Goal: Information Seeking & Learning: Learn about a topic

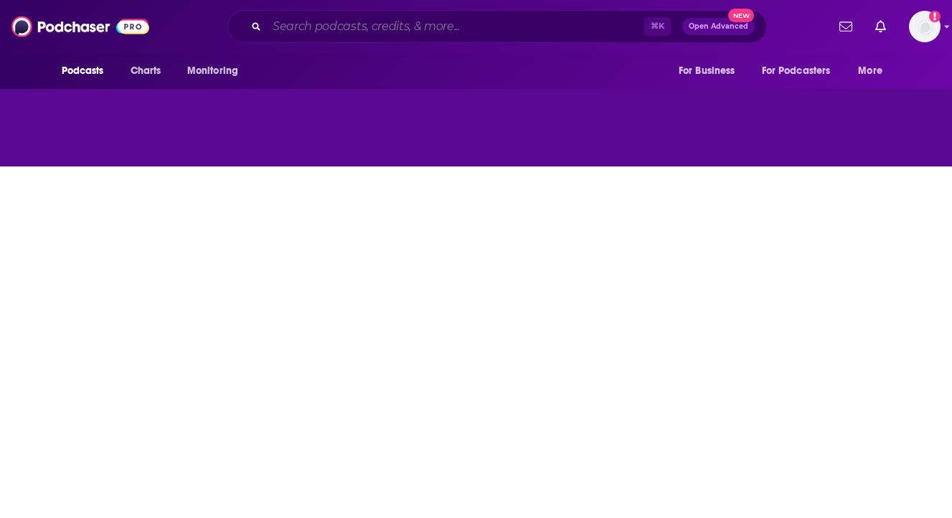
click at [413, 21] on input "Search podcasts, credits, & more..." at bounding box center [455, 26] width 377 height 23
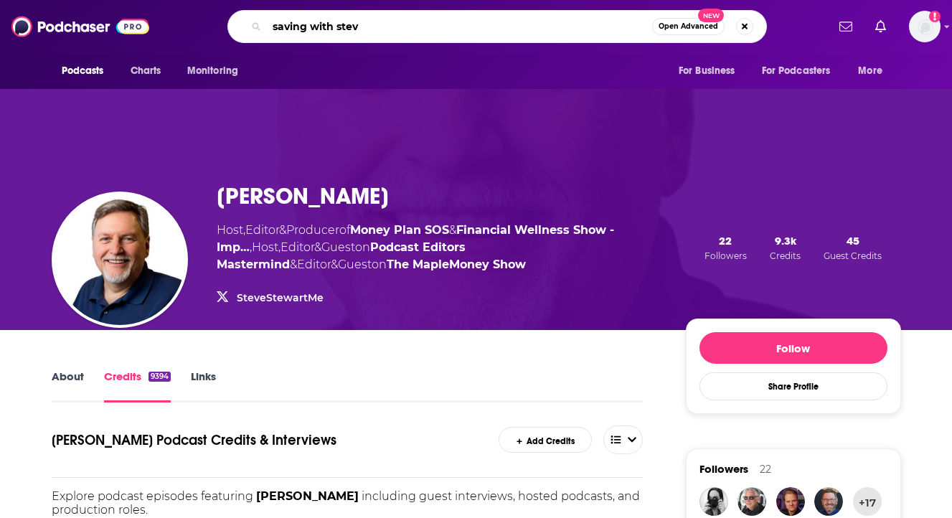
type input "saving with [PERSON_NAME]"
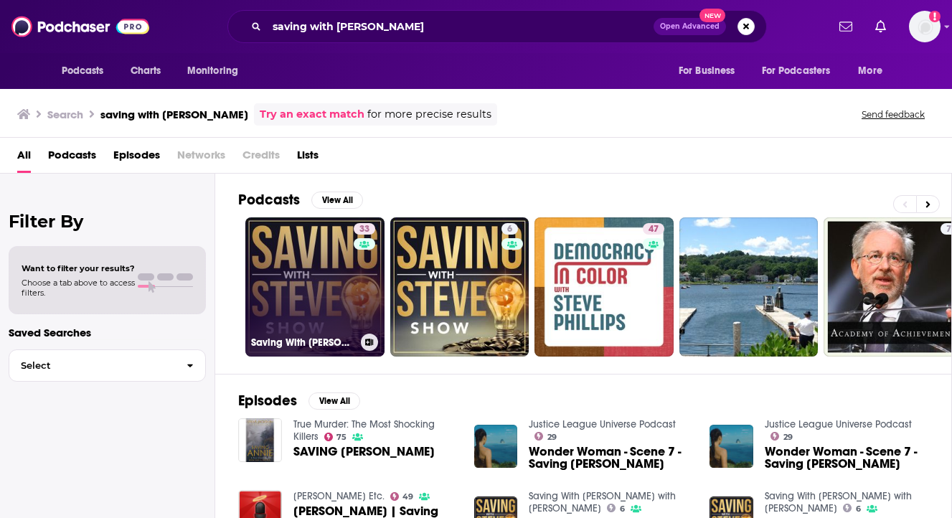
click at [308, 303] on link "33 Saving With [PERSON_NAME]" at bounding box center [314, 286] width 139 height 139
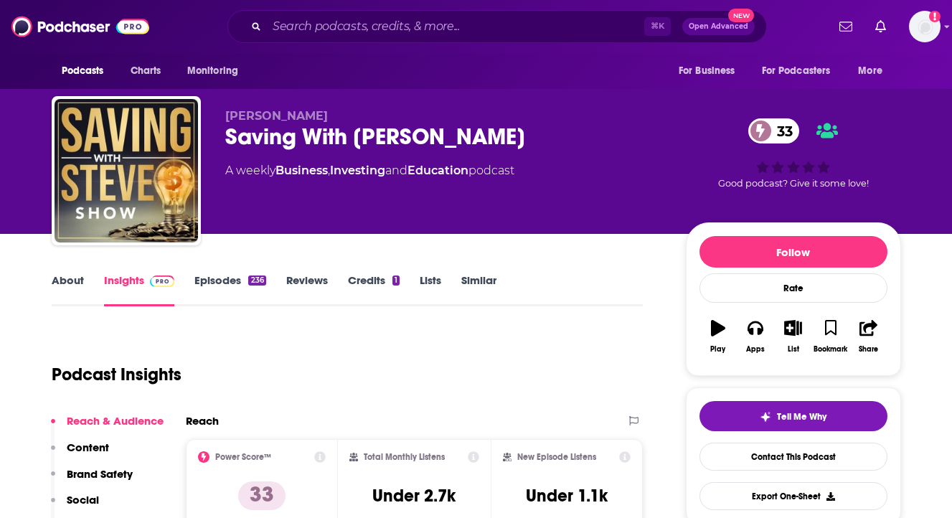
click at [233, 275] on link "Episodes 236" at bounding box center [229, 289] width 71 height 33
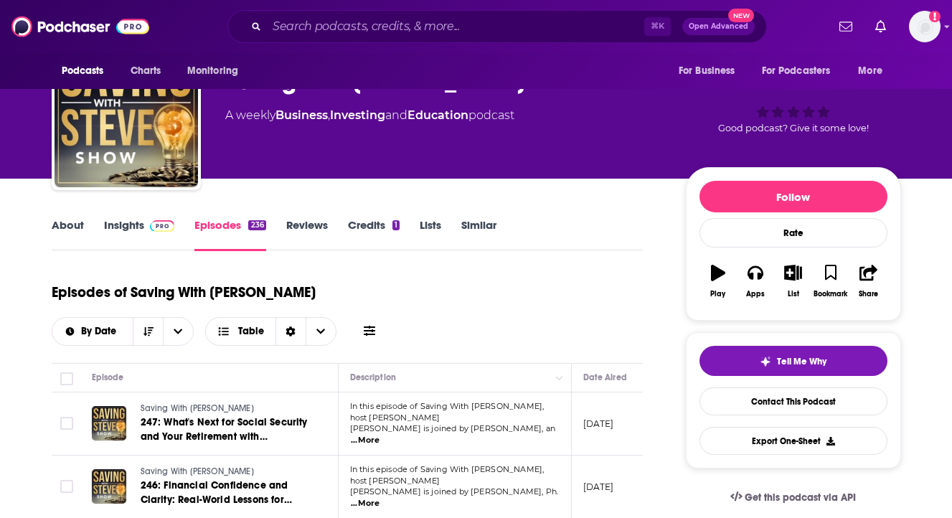
scroll to position [57, 0]
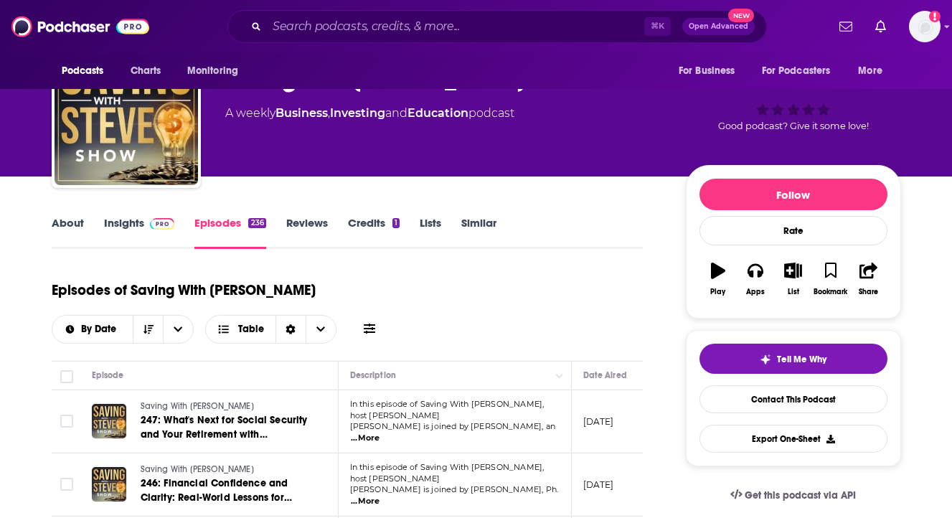
click at [380, 433] on span "...More" at bounding box center [365, 438] width 29 height 11
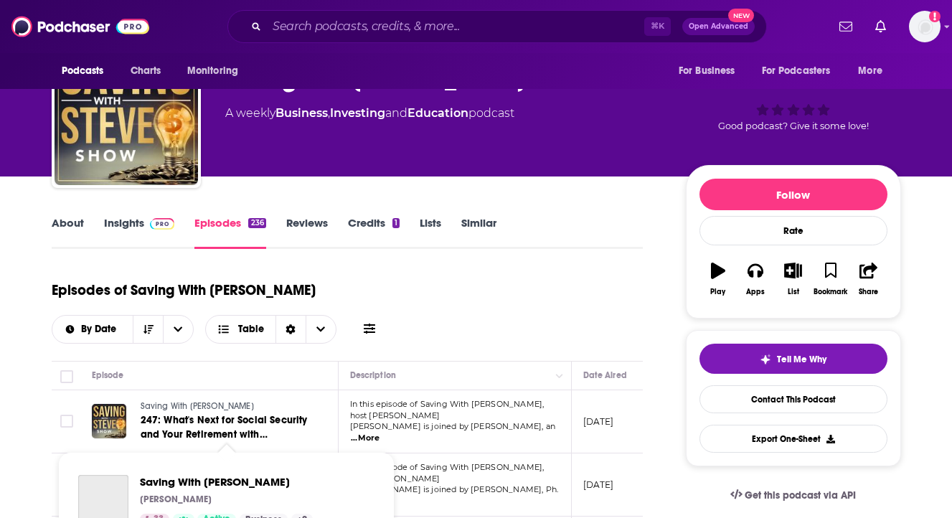
click at [308, 463] on link "Saving With [PERSON_NAME]" at bounding box center [227, 469] width 172 height 13
